Goal: Task Accomplishment & Management: Manage account settings

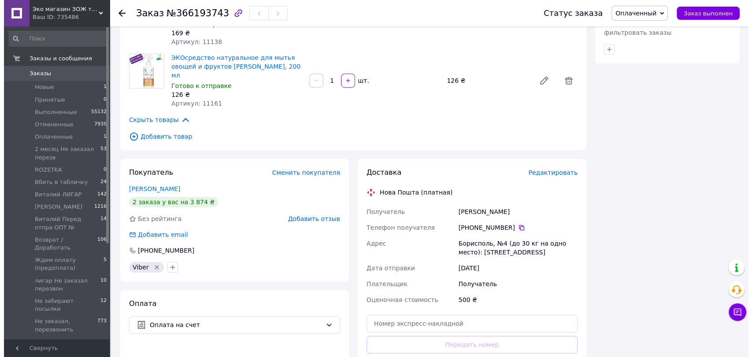
scroll to position [538, 0]
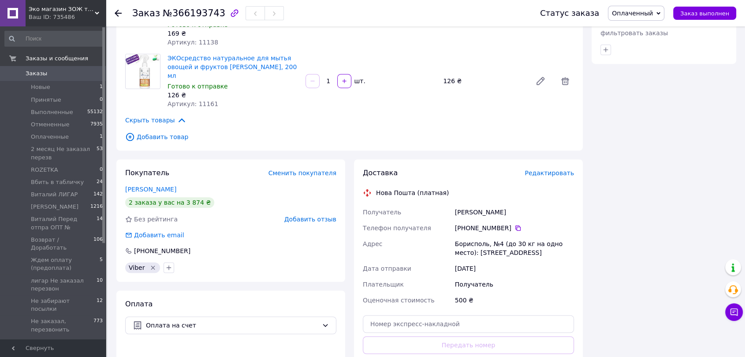
click at [549, 170] on span "Редактировать" at bounding box center [548, 173] width 49 height 7
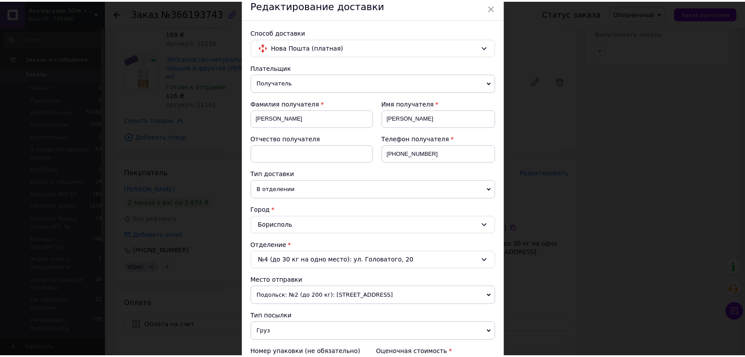
scroll to position [242, 0]
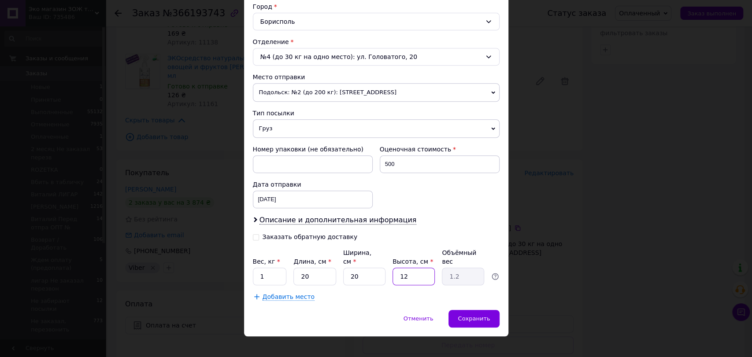
drag, startPoint x: 410, startPoint y: 265, endPoint x: 401, endPoint y: 265, distance: 8.4
click at [401, 268] on input "12" at bounding box center [414, 277] width 42 height 18
type input "10"
type input "1"
type input "10"
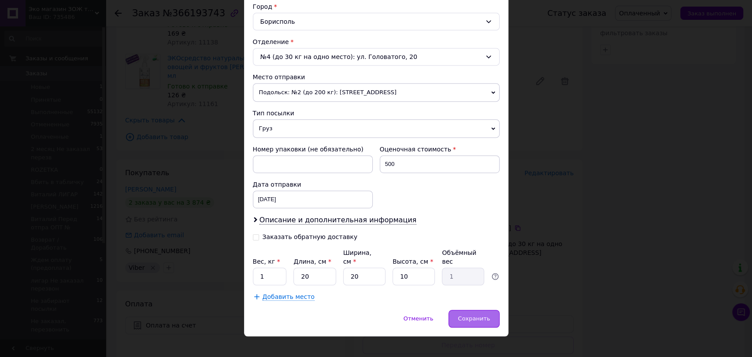
click at [475, 315] on span "Сохранить" at bounding box center [474, 318] width 32 height 7
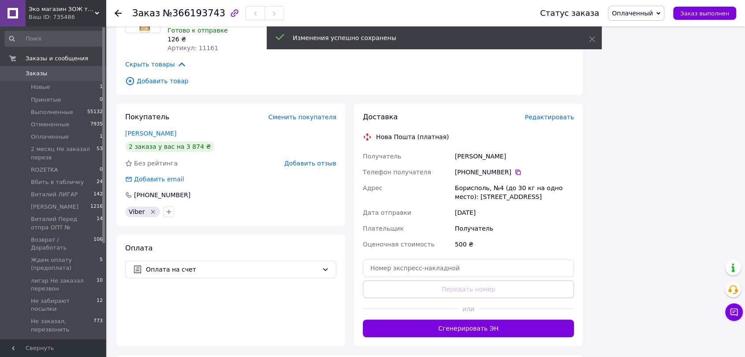
scroll to position [636, 0]
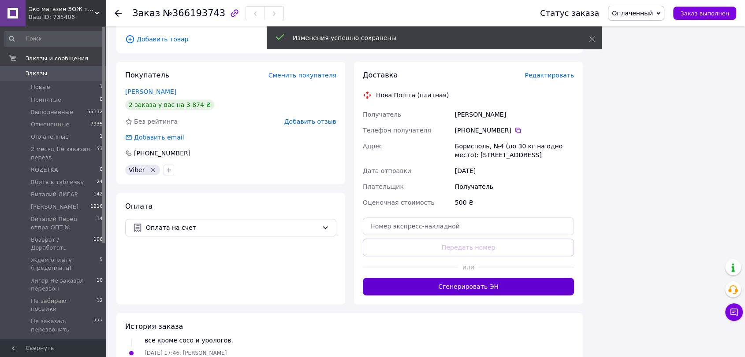
click at [542, 278] on button "Сгенерировать ЭН" at bounding box center [468, 287] width 211 height 18
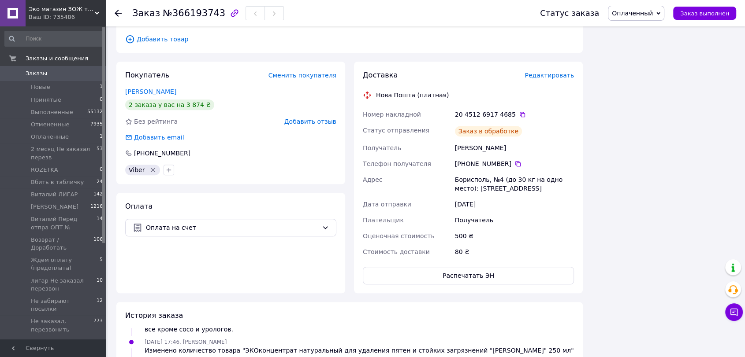
scroll to position [804, 0]
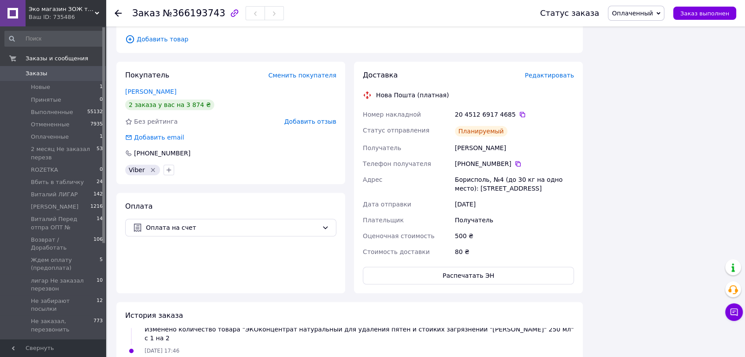
drag, startPoint x: 0, startPoint y: 24, endPoint x: 12, endPoint y: 331, distance: 307.3
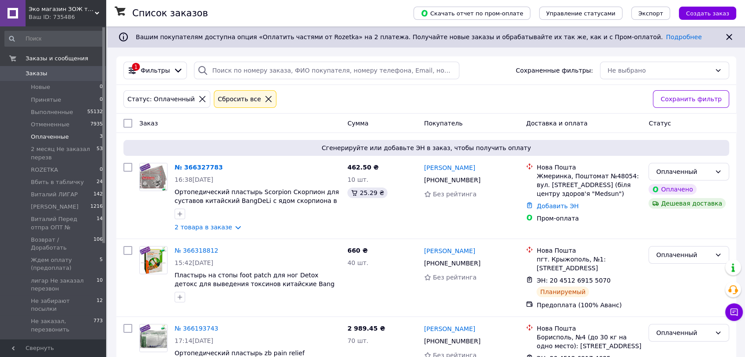
click at [67, 136] on li "Оплаченные 3" at bounding box center [54, 137] width 108 height 12
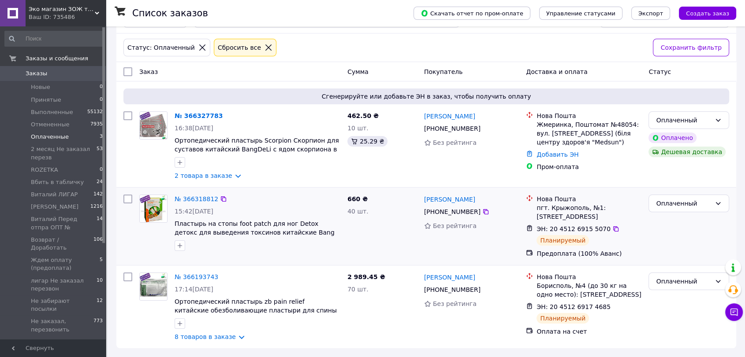
scroll to position [52, 0]
click at [153, 287] on img at bounding box center [153, 286] width 27 height 27
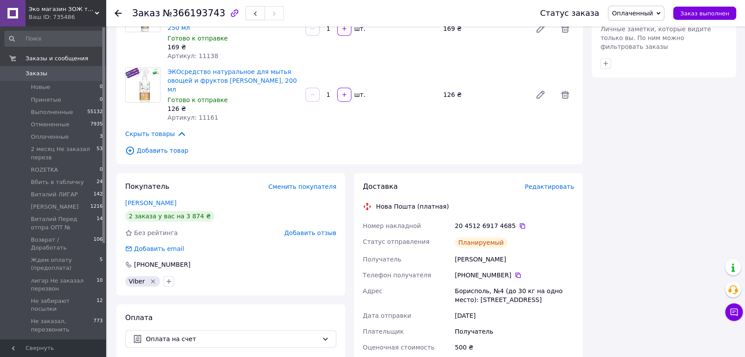
scroll to position [590, 0]
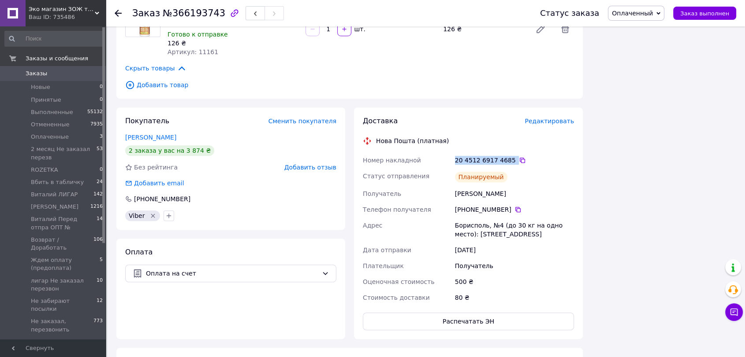
drag, startPoint x: 451, startPoint y: 134, endPoint x: 504, endPoint y: 139, distance: 52.7
click at [504, 152] on div "Номер накладной 20 4512 6917 4685   Статус отправления Планируемый Получатель Г…" at bounding box center [468, 228] width 215 height 153
copy div "Номер накладной 20 4512 6917 4685"
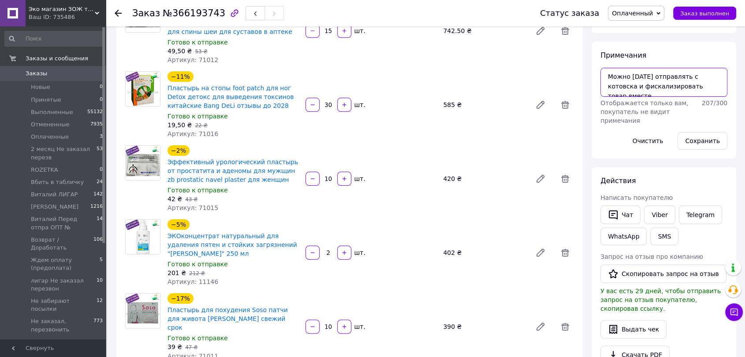
scroll to position [18, 0]
drag, startPoint x: 606, startPoint y: 72, endPoint x: 704, endPoint y: 103, distance: 102.7
click at [709, 97] on textarea "Можно сегодня отправлять с котовска и фискализировать товар вместе. С киева зав…" at bounding box center [663, 82] width 127 height 29
paste textarea "20 4512 6917 4685"
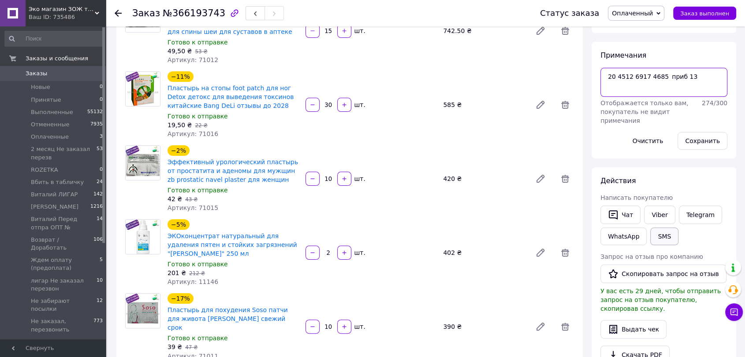
type textarea "20 4512 6917 4685 приб 13"
click at [659, 238] on button "SMS" at bounding box center [664, 237] width 28 height 18
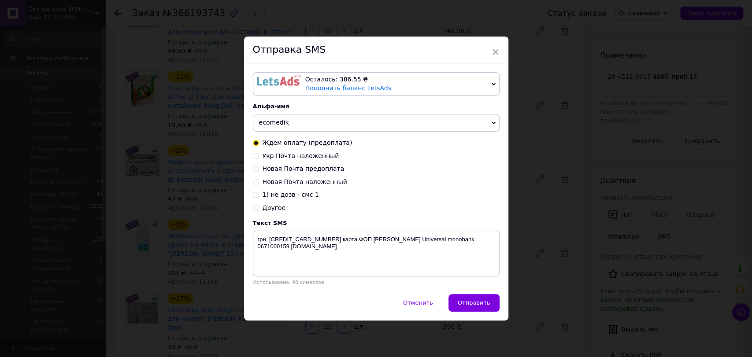
click at [255, 168] on input "Новая Почта предоплата" at bounding box center [256, 168] width 6 height 6
radio input "true"
radio input "false"
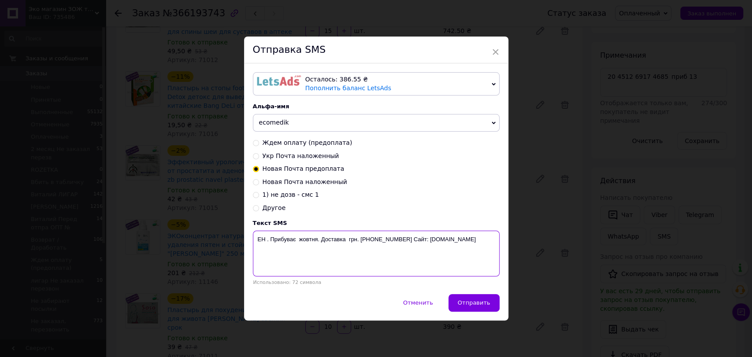
click at [266, 242] on textarea "ЕН . Прибуває жовтня. Доставка грн. 067-1000-159 Сайт: ecomedik.com.ua" at bounding box center [376, 254] width 247 height 46
paste textarea "20 4512 6917 4685"
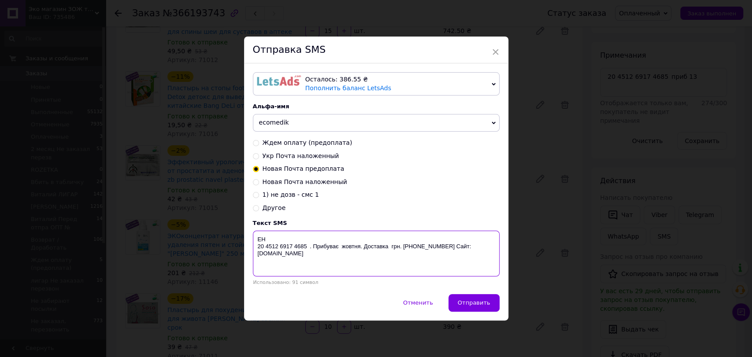
click at [339, 248] on textarea "ЕН 20 4512 6917 4685 . Прибуває жовтня. Доставка грн. 067-1000-159 Сайт: ecomed…" at bounding box center [376, 254] width 247 height 46
click at [395, 250] on textarea "ЕН 20 4512 6917 4685 . Прибуває 13 жовтня. Доставка грн. 067-1000-159 Сайт: eco…" at bounding box center [376, 254] width 247 height 46
click at [257, 249] on textarea "ЕН 20 4512 6917 4685 . Прибуває 13 жовтня. Доставка 80 грн. 067-1000-159 Сайт: …" at bounding box center [376, 254] width 247 height 46
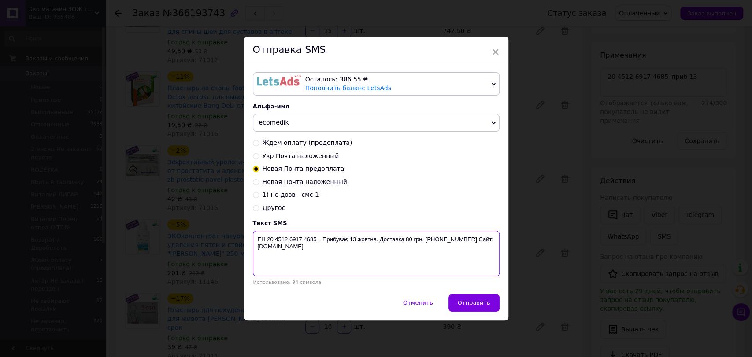
drag, startPoint x: 253, startPoint y: 241, endPoint x: 349, endPoint y: 262, distance: 98.0
click at [349, 262] on textarea "ЕН 20 4512 6917 4685 . Прибуває 13 жовтня. Доставка 80 грн. 067-1000-159 Сайт: …" at bounding box center [376, 254] width 247 height 46
type textarea "ЕН 20 4512 6917 4685 . Прибуває 13 жовтня. Доставка 80 грн. 067-1000-159 Сайт: …"
click at [557, 231] on div "× Отправка SMS Осталось: 386.55 ₴ Пополнить баланс LetsAds Подключить SMSClub А…" at bounding box center [376, 178] width 752 height 357
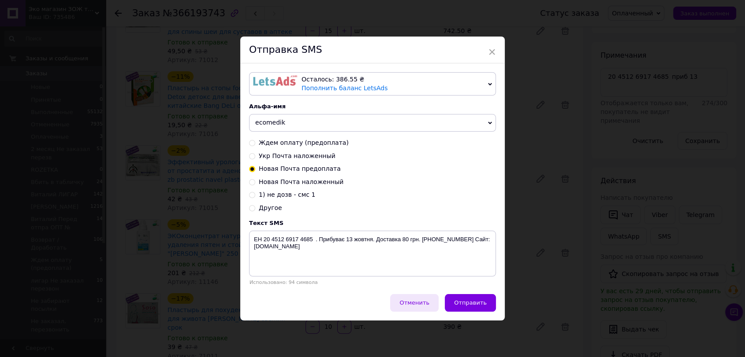
click at [415, 306] on span "Отменить" at bounding box center [414, 303] width 30 height 7
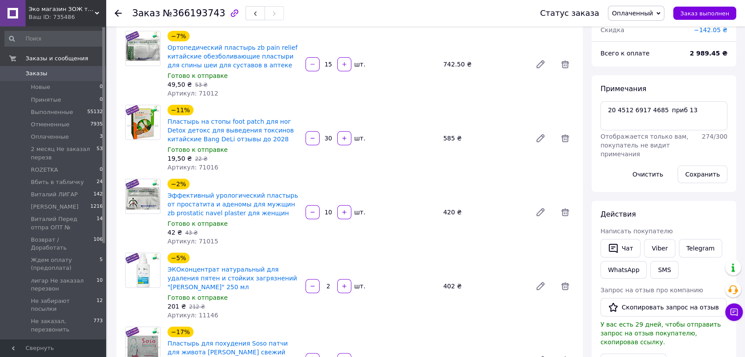
scroll to position [3, 0]
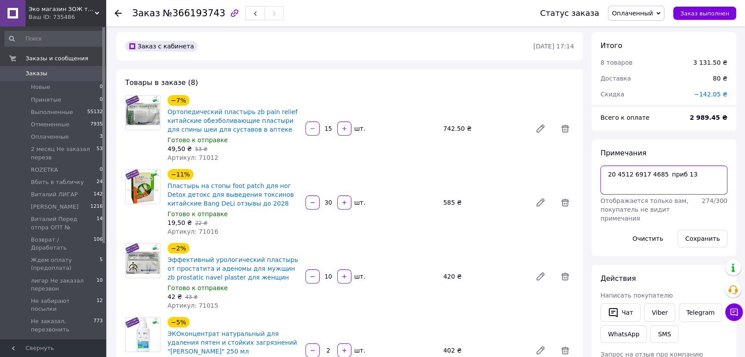
drag, startPoint x: 602, startPoint y: 184, endPoint x: 705, endPoint y: 180, distance: 103.2
click at [706, 180] on textarea "20 4512 6917 4685 приб 13" at bounding box center [663, 180] width 127 height 29
paste textarea "ЕН 20 4512 6917 4685 . Прибуває 13 жовтня. Доставка 80 грн. 067-1000-159 Сайт: …"
type textarea "ЕН 20 4512 6917 4685 . Прибуває 13 жовтня. Доставка 80 грн. 067-1000-159 Сайт: …"
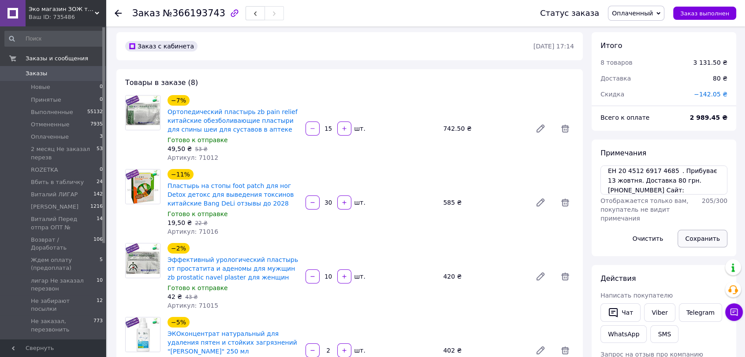
click at [693, 240] on button "Сохранить" at bounding box center [702, 239] width 50 height 18
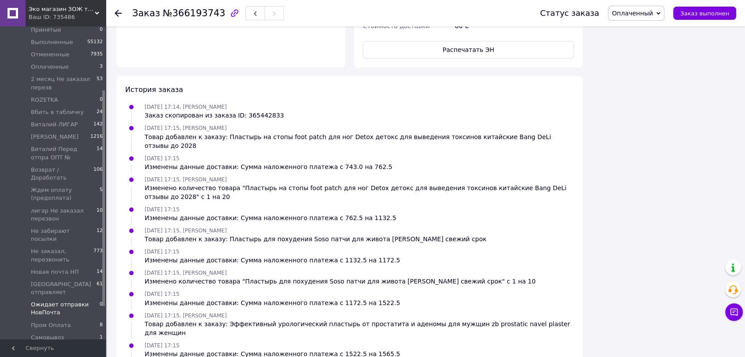
scroll to position [138, 0]
click at [67, 233] on span "Ожидает отправки НовПочта" at bounding box center [65, 241] width 69 height 16
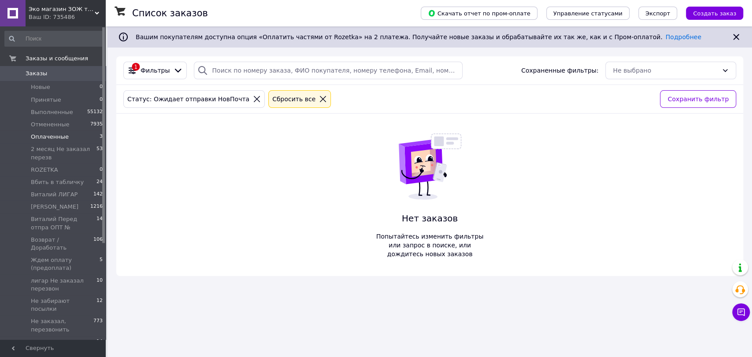
click at [49, 139] on span "Оплаченные" at bounding box center [50, 137] width 38 height 8
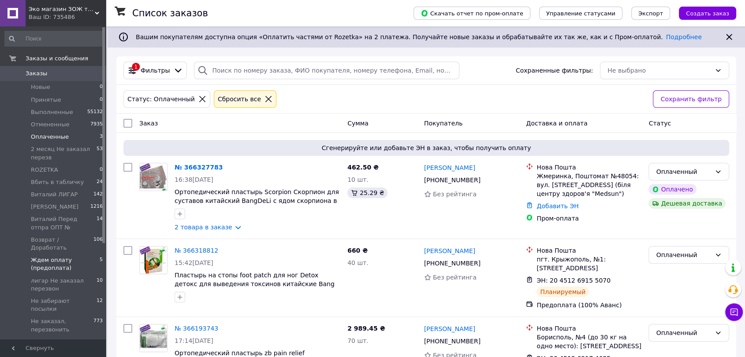
click at [54, 257] on span "Ждем оплату (предоплата)" at bounding box center [65, 264] width 69 height 16
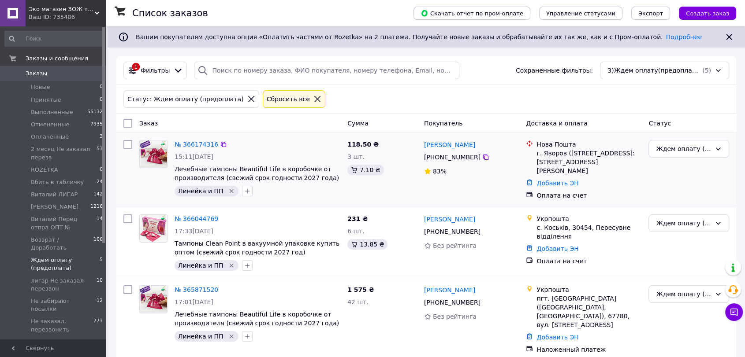
click at [155, 153] on img at bounding box center [153, 154] width 27 height 27
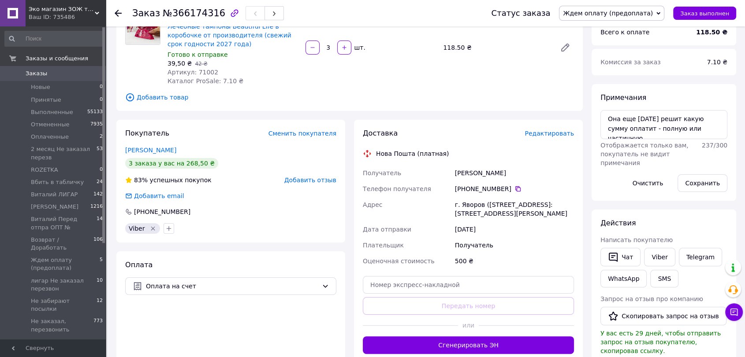
scroll to position [98, 0]
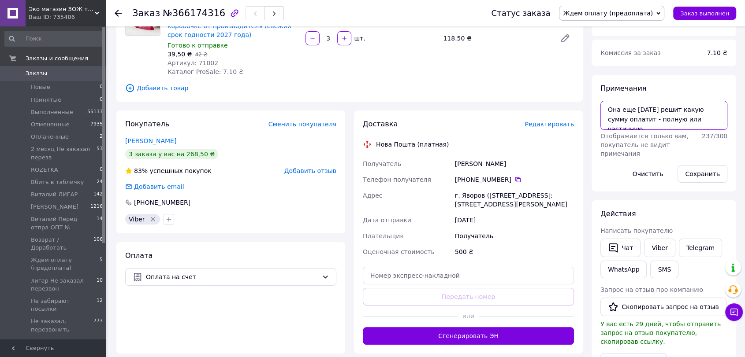
drag, startPoint x: 607, startPoint y: 107, endPoint x: 715, endPoint y: 128, distance: 109.6
click at [715, 128] on textarea "Она еще завтра решит какую сумму оплатит - полную или частичную" at bounding box center [663, 115] width 127 height 29
paste textarea "12.10.25 17:03 Dulepa Nadiia 119.00"
type textarea "12.10.25 17:03 Dulepa Nadiia 119.00"
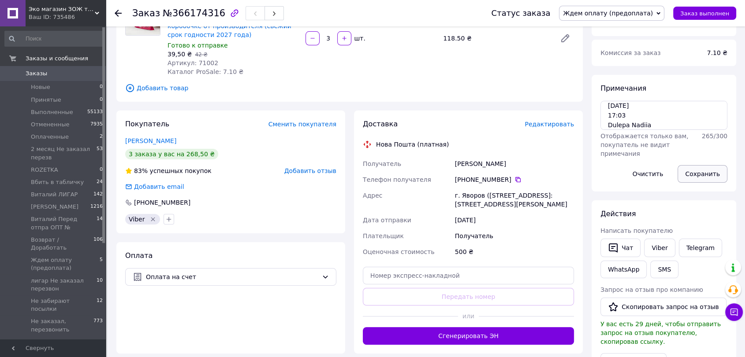
click at [709, 172] on button "Сохранить" at bounding box center [702, 174] width 50 height 18
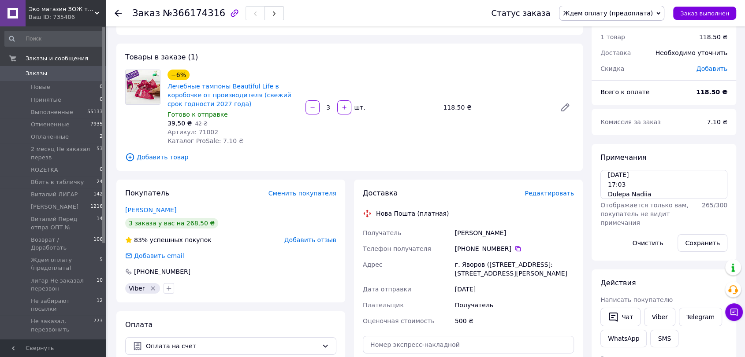
scroll to position [7, 0]
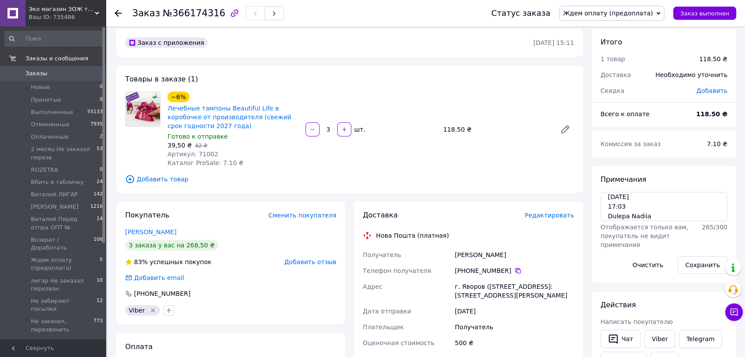
click at [660, 13] on icon at bounding box center [658, 13] width 4 height 3
click at [612, 68] on li "Оплаченный" at bounding box center [612, 70] width 106 height 13
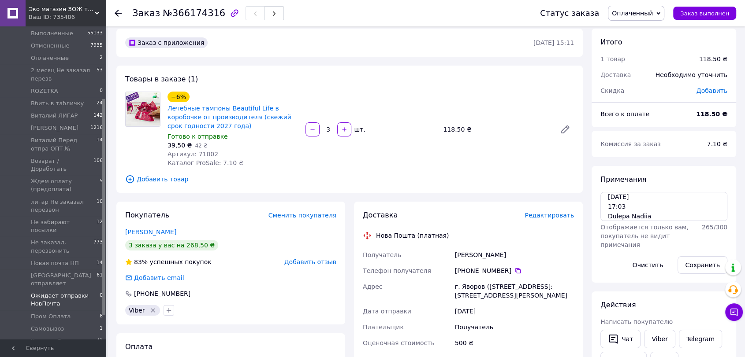
scroll to position [138, 0]
click at [57, 298] on span "Укрпочта НП" at bounding box center [50, 302] width 38 height 8
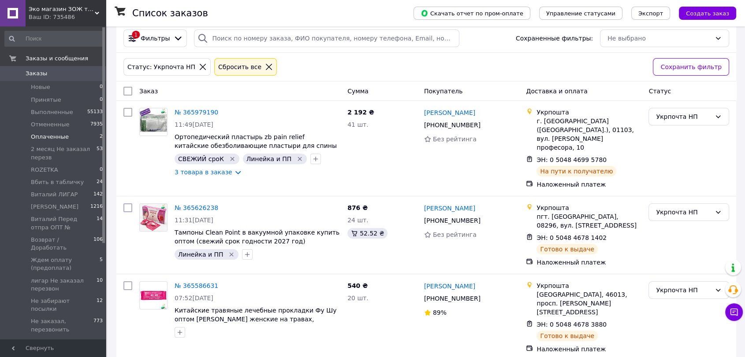
click at [51, 135] on span "Оплаченные" at bounding box center [50, 137] width 38 height 8
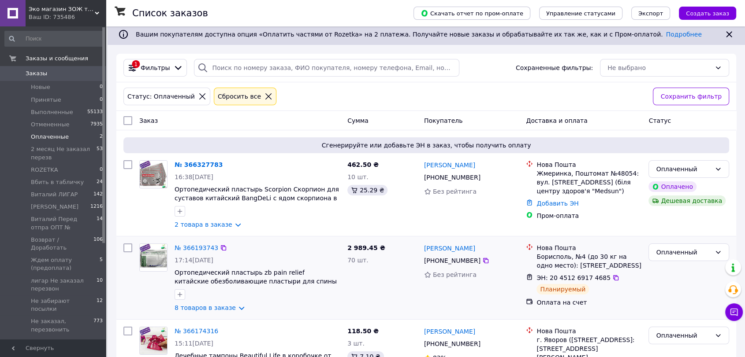
scroll to position [48, 0]
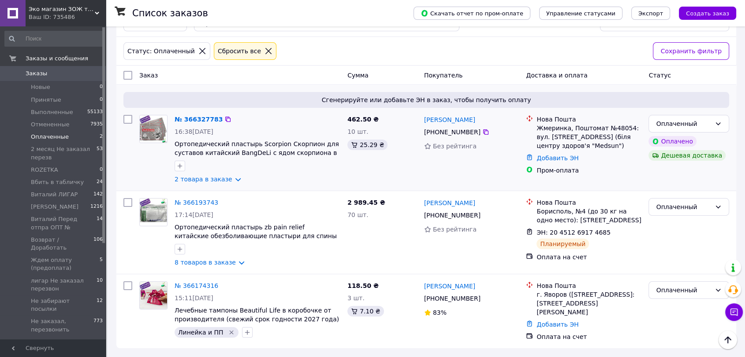
click at [158, 129] on img at bounding box center [153, 128] width 27 height 27
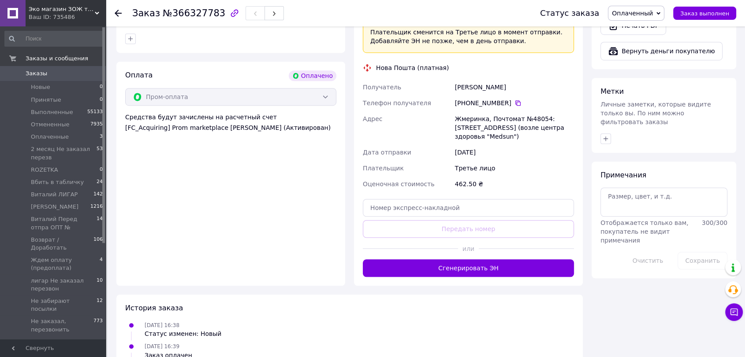
scroll to position [604, 0]
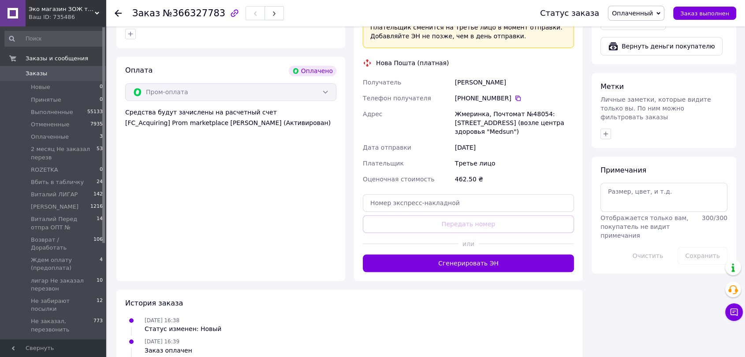
click at [663, 11] on span "Оплаченный" at bounding box center [636, 13] width 56 height 15
drag, startPoint x: 649, startPoint y: 29, endPoint x: 641, endPoint y: 36, distance: 10.3
click at [646, 32] on li "Принят" at bounding box center [661, 30] width 106 height 13
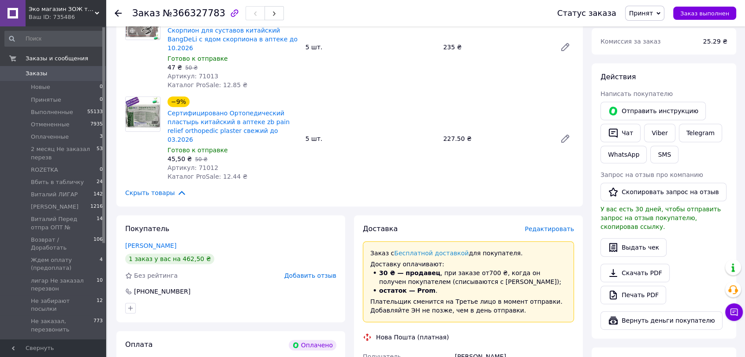
scroll to position [457, 0]
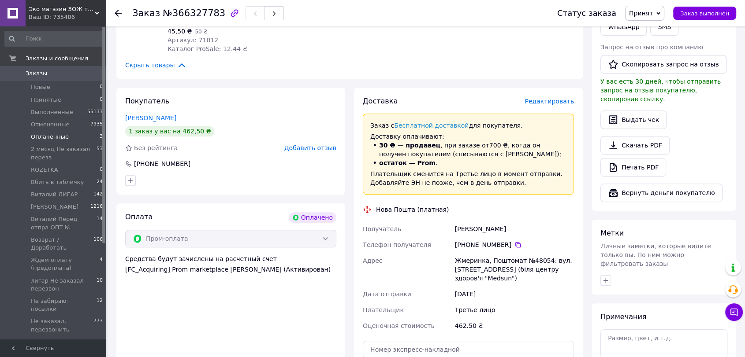
click at [46, 136] on span "Оплаченные" at bounding box center [50, 137] width 38 height 8
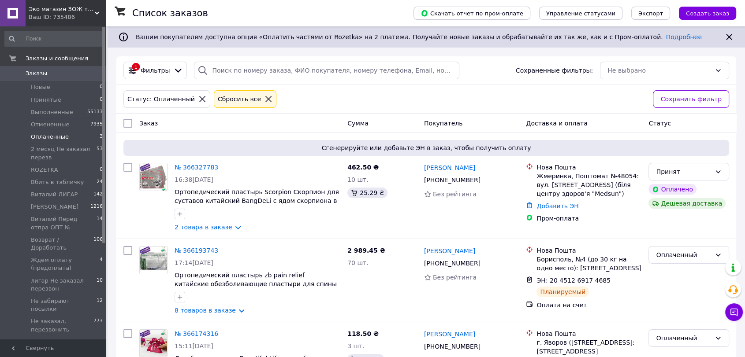
click at [95, 11] on icon at bounding box center [97, 13] width 4 height 4
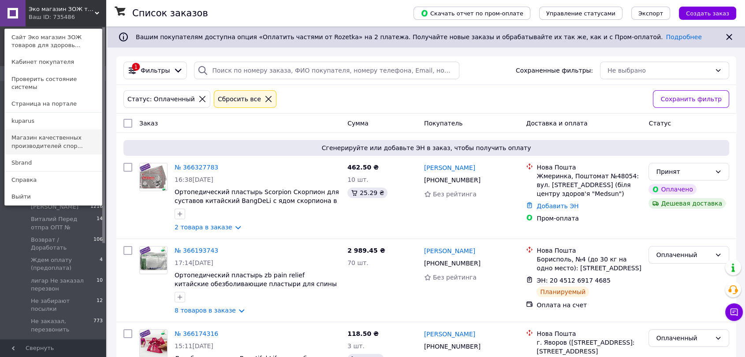
click at [60, 134] on link "Магазин качественных производителей спор..." at bounding box center [53, 142] width 97 height 25
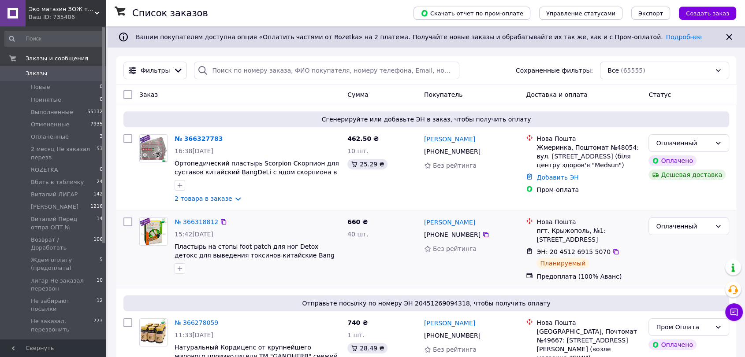
click at [694, 253] on div "Оплаченный" at bounding box center [689, 249] width 88 height 71
click at [227, 68] on input "search" at bounding box center [326, 71] width 265 height 18
paste input "366318812"
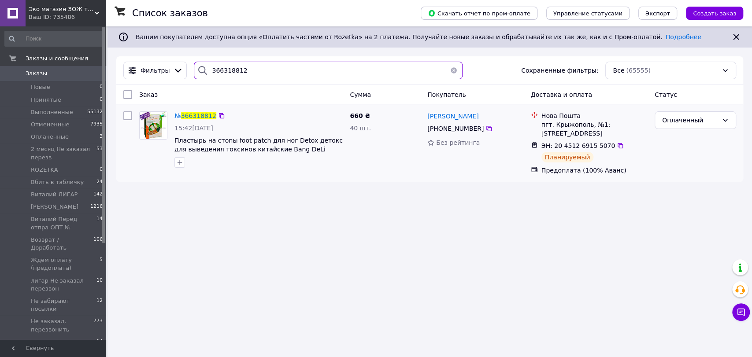
type input "366318812"
click at [155, 128] on img at bounding box center [153, 125] width 27 height 27
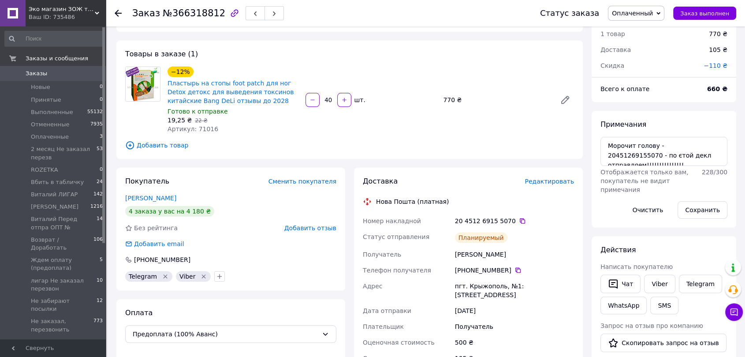
scroll to position [49, 0]
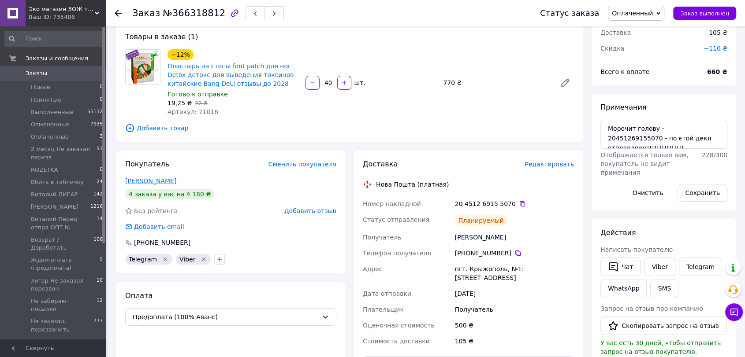
click at [155, 181] on link "Стах Василий" at bounding box center [150, 181] width 51 height 7
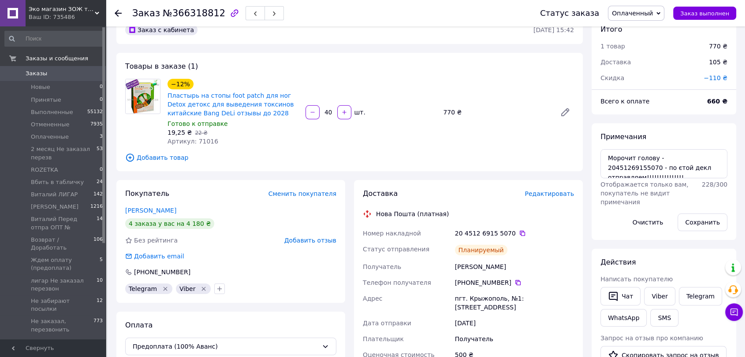
scroll to position [0, 0]
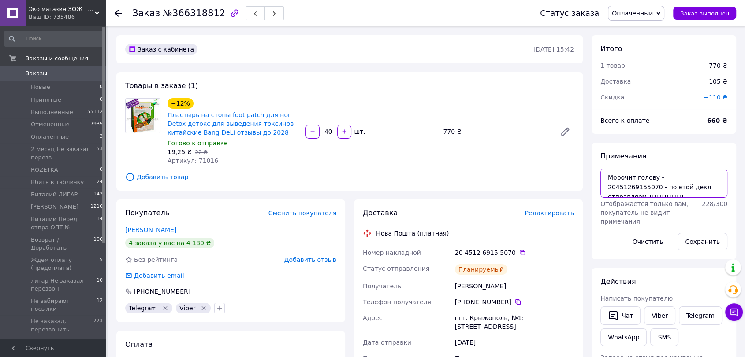
drag, startPoint x: 604, startPoint y: 178, endPoint x: 694, endPoint y: 196, distance: 91.2
click at [715, 192] on textarea "Морочит голову - 20451269155070 - по єтой декл отправляем!!!!!!!!!!!!!!!" at bounding box center [663, 183] width 127 height 29
click at [694, 240] on button "Сохранить" at bounding box center [702, 242] width 50 height 18
click at [701, 167] on div "Примечания рапссыпчатые Отображается только вам, покупатель не видит примечания…" at bounding box center [663, 201] width 127 height 99
drag, startPoint x: 603, startPoint y: 177, endPoint x: 686, endPoint y: 180, distance: 82.5
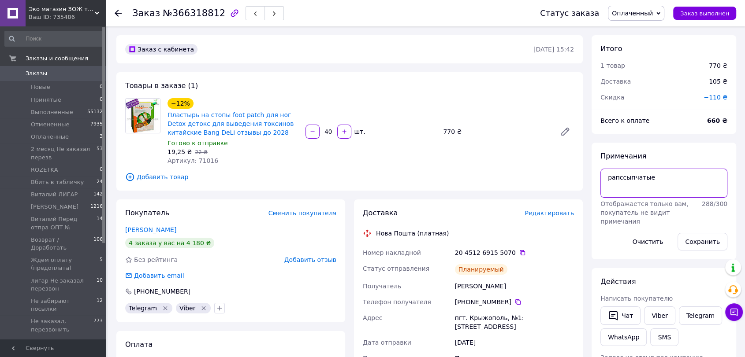
click at [686, 180] on textarea "рапссыпчатые" at bounding box center [663, 183] width 127 height 29
paste textarea "11.10.25 13:29 Стах Василь Васильович Поповнення рахунку ФОП Осадчий Віталій Ми…"
type textarea "11.10.25 13:29 Стах Василь Васильович Поповнення рахунку ФОП Осадчий Віталій Ми…"
click at [512, 153] on div "−12% Пластырь на стопы foot patch для ног Detox детокс для выведения токсинов к…" at bounding box center [370, 131] width 413 height 71
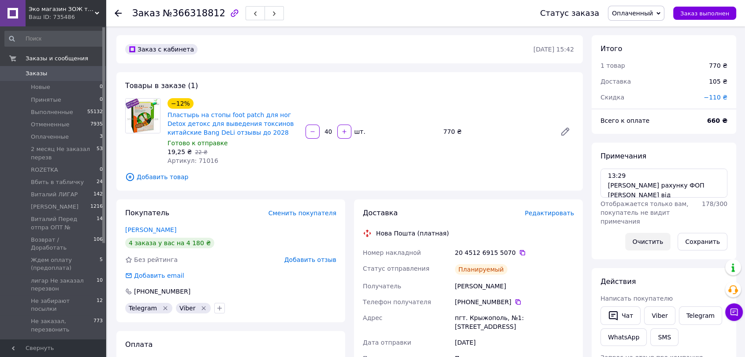
scroll to position [0, 0]
click at [661, 317] on link "Viber" at bounding box center [659, 316] width 31 height 19
click at [695, 176] on textarea "11.10.25 13:29 Стах Василь Васильович Поповнення рахунку ФОП Осадчий Віталій Ми…" at bounding box center [663, 183] width 127 height 29
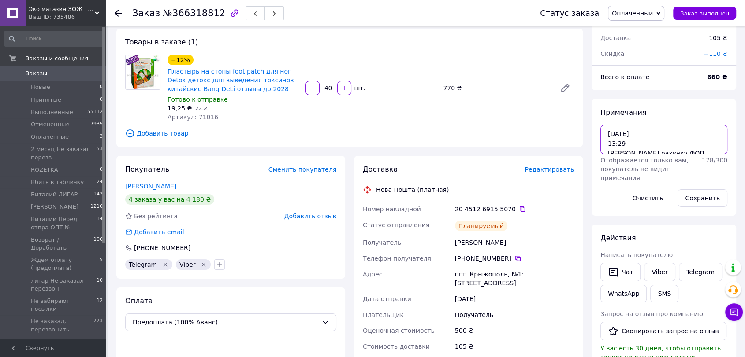
scroll to position [39, 0]
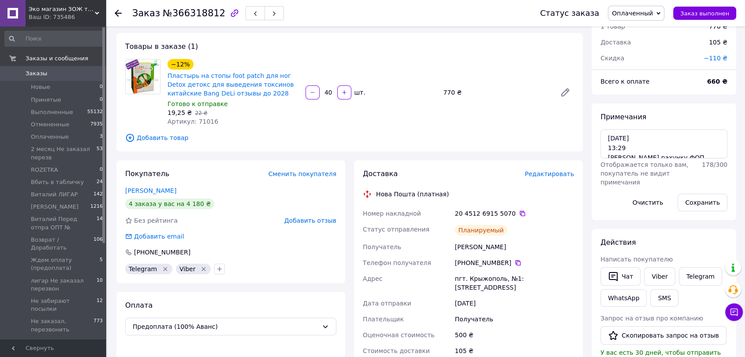
click at [122, 188] on div "Покупатель Сменить покупателя Стах Василий 4 заказа у вас на 4 180 ₴ Без рейтин…" at bounding box center [230, 221] width 229 height 123
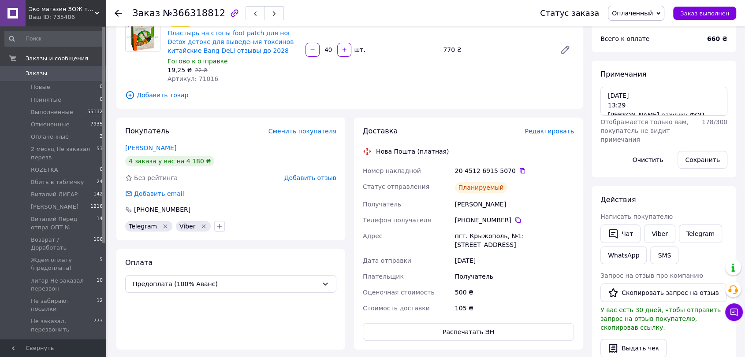
scroll to position [0, 0]
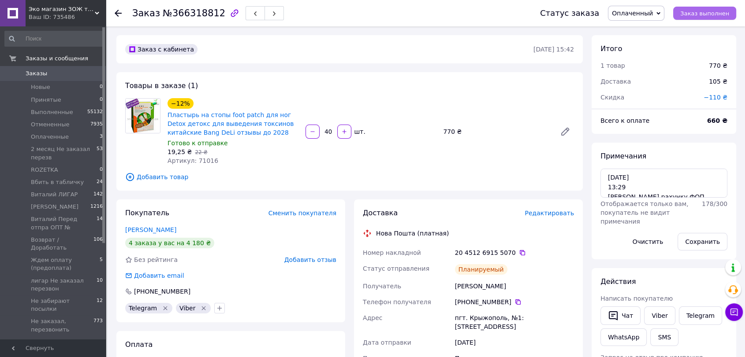
click at [712, 12] on span "Заказ выполнен" at bounding box center [704, 13] width 49 height 7
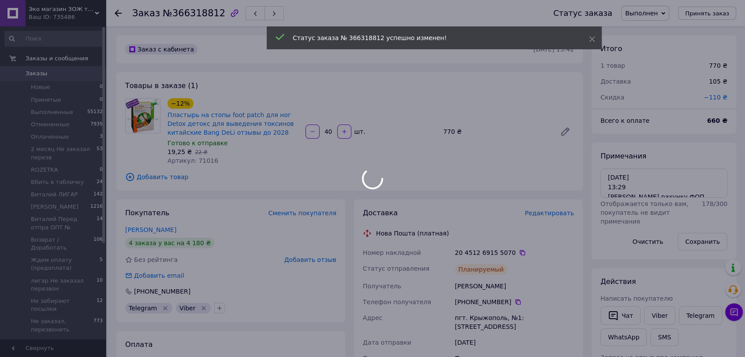
scroll to position [162, 0]
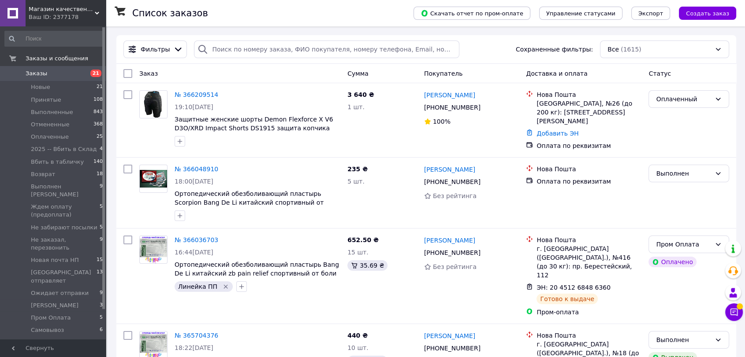
click at [95, 15] on icon at bounding box center [97, 13] width 4 height 4
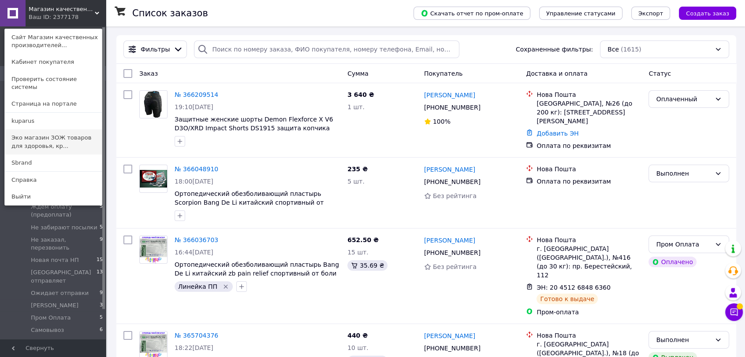
click at [75, 132] on link "Эко магазин ЗОЖ товаров для здоровья, кр..." at bounding box center [53, 142] width 97 height 25
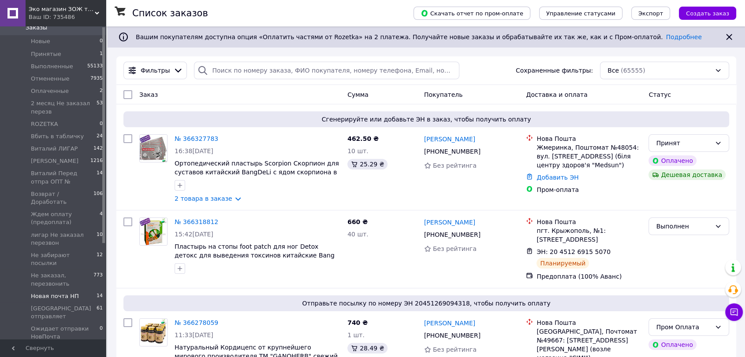
scroll to position [98, 0]
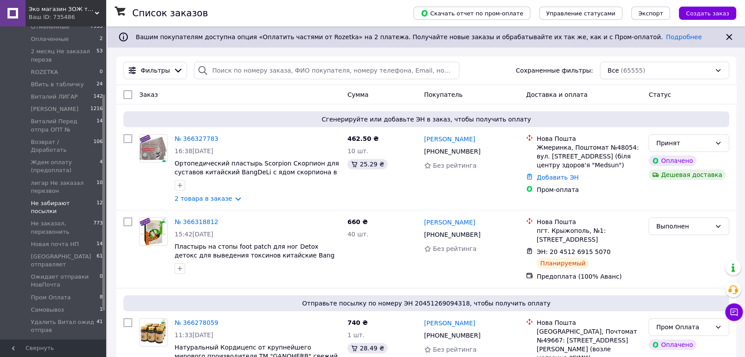
click at [71, 200] on span "Не забирают посылки" at bounding box center [64, 208] width 66 height 16
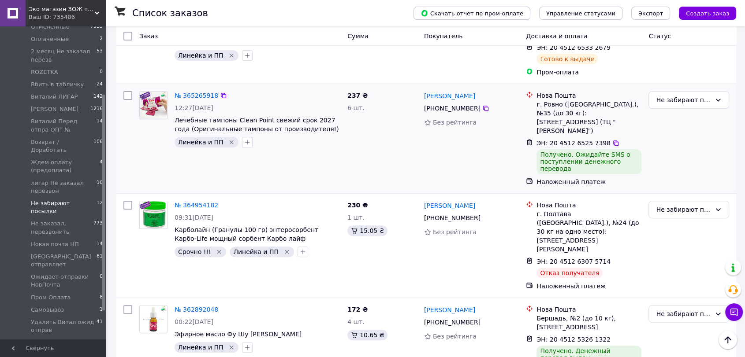
scroll to position [342, 0]
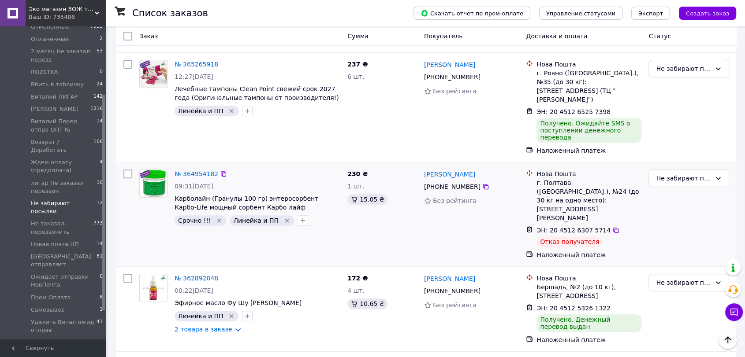
click at [160, 170] on img at bounding box center [153, 183] width 27 height 27
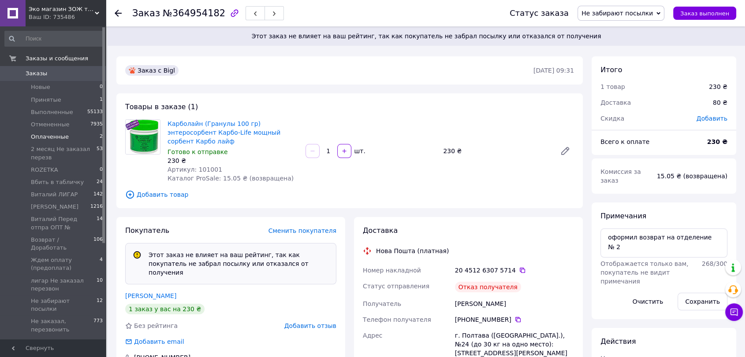
click at [59, 138] on span "Оплаченные" at bounding box center [50, 137] width 38 height 8
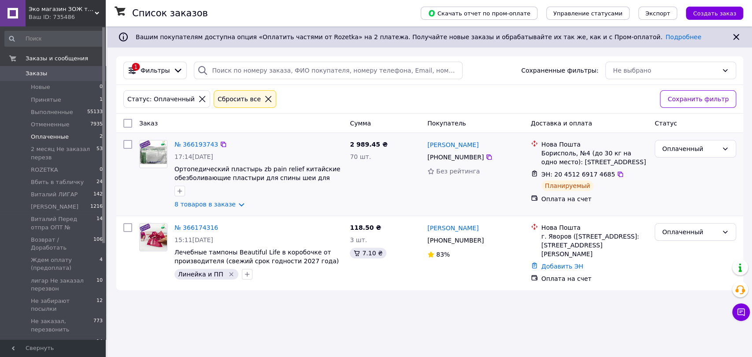
click at [158, 157] on img at bounding box center [153, 154] width 27 height 27
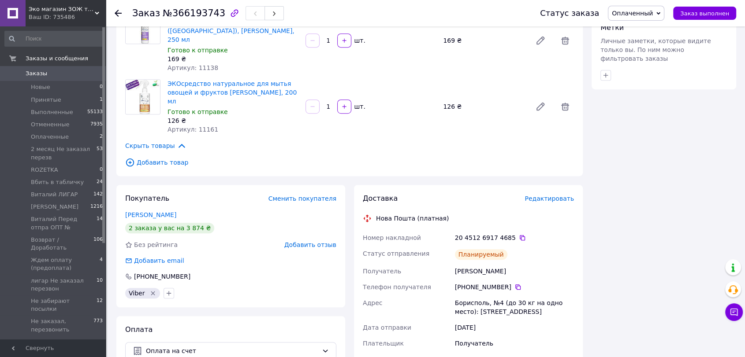
scroll to position [538, 0]
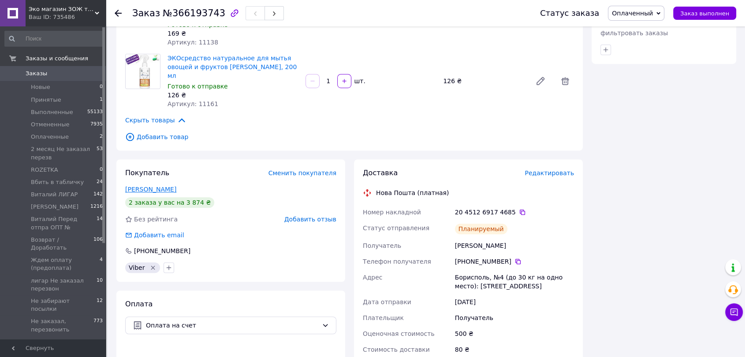
click at [176, 186] on link "Гурова-Захаренко Елена" at bounding box center [150, 189] width 51 height 7
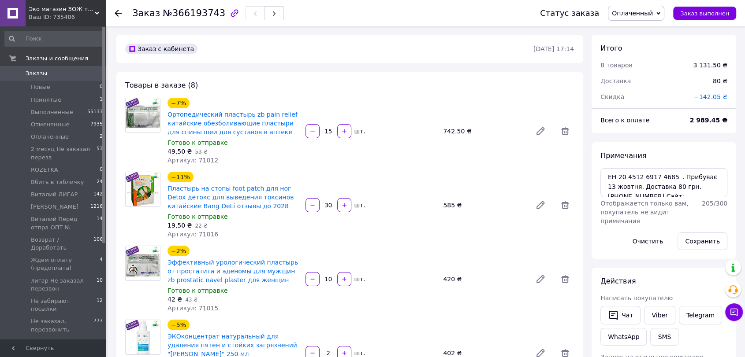
scroll to position [0, 0]
